Goal: Task Accomplishment & Management: Manage account settings

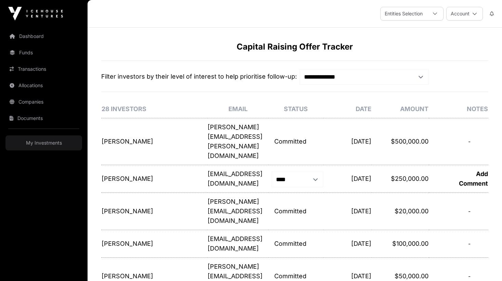
select select "*"
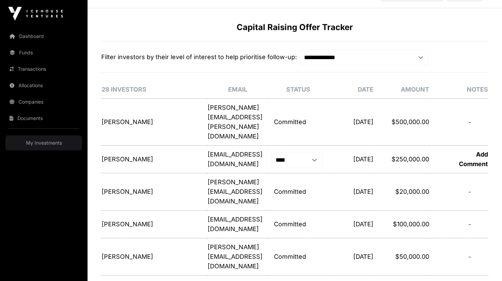
scroll to position [23, 0]
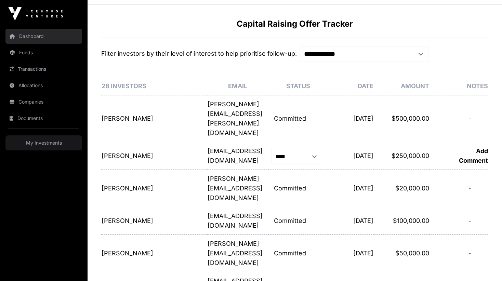
click at [36, 34] on link "Dashboard" at bounding box center [43, 36] width 77 height 15
